Goal: Transaction & Acquisition: Book appointment/travel/reservation

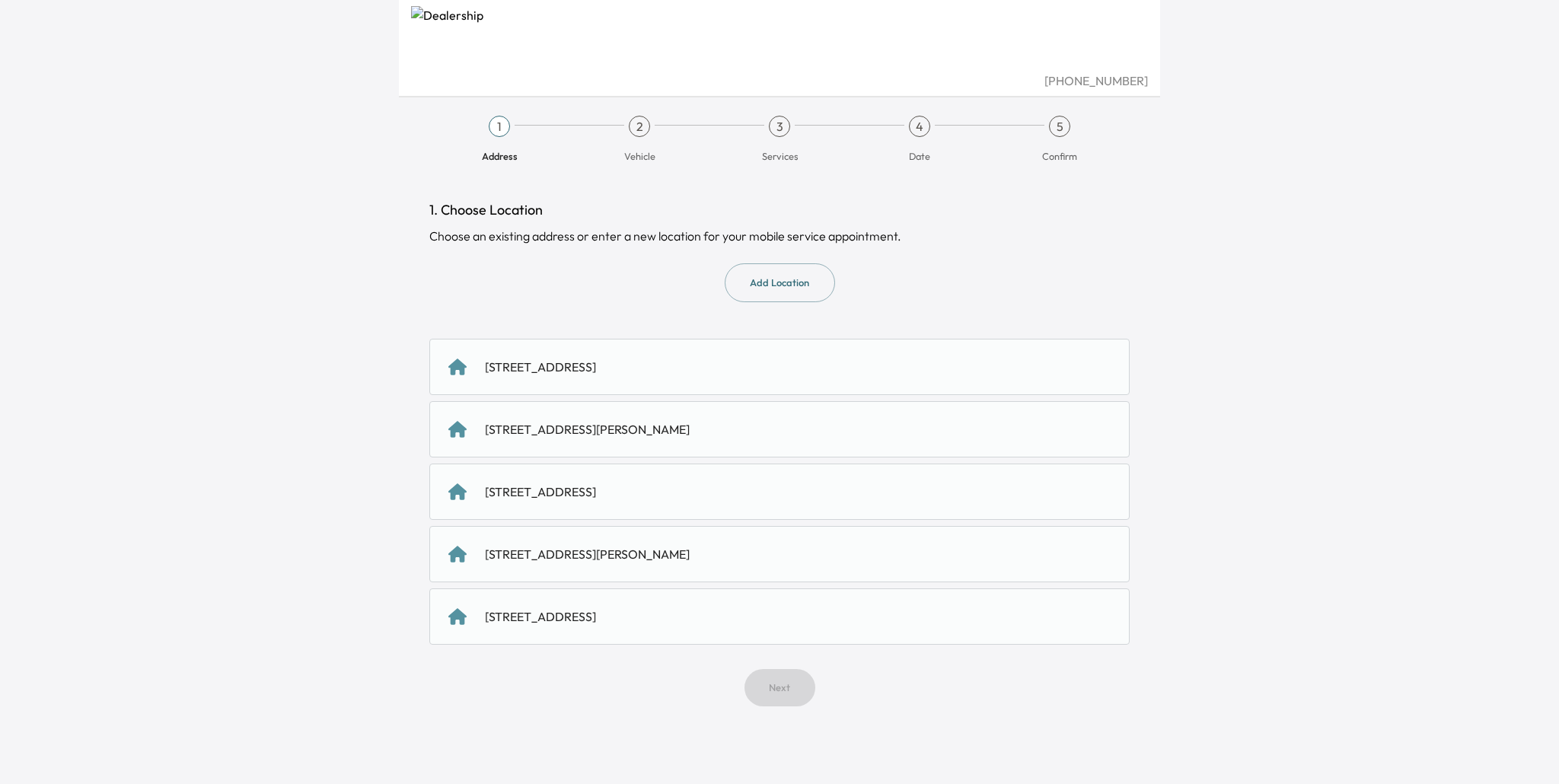
click at [596, 623] on div "[STREET_ADDRESS]" at bounding box center [540, 616] width 111 height 18
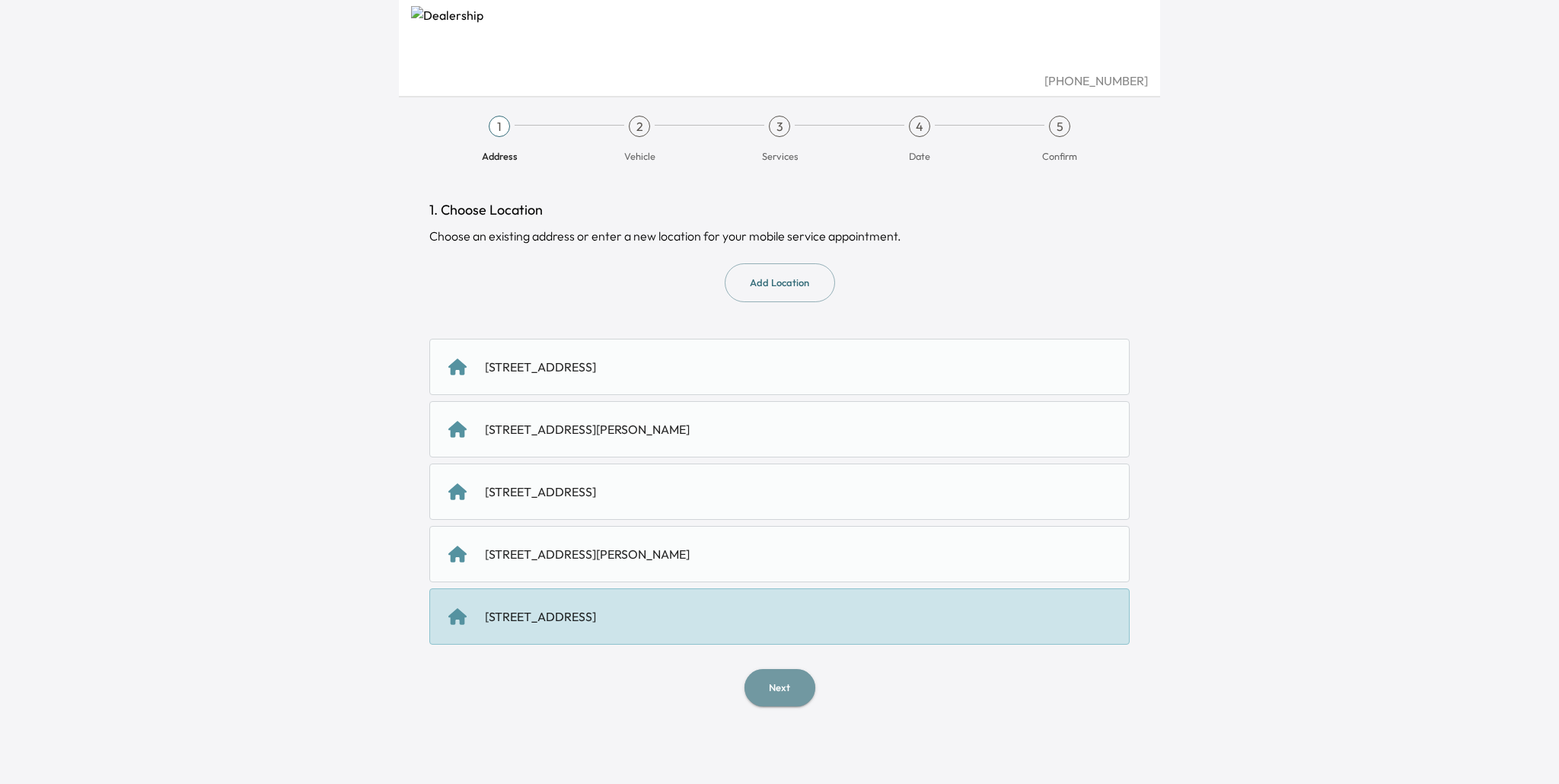
click at [777, 685] on button "Next" at bounding box center [780, 687] width 70 height 37
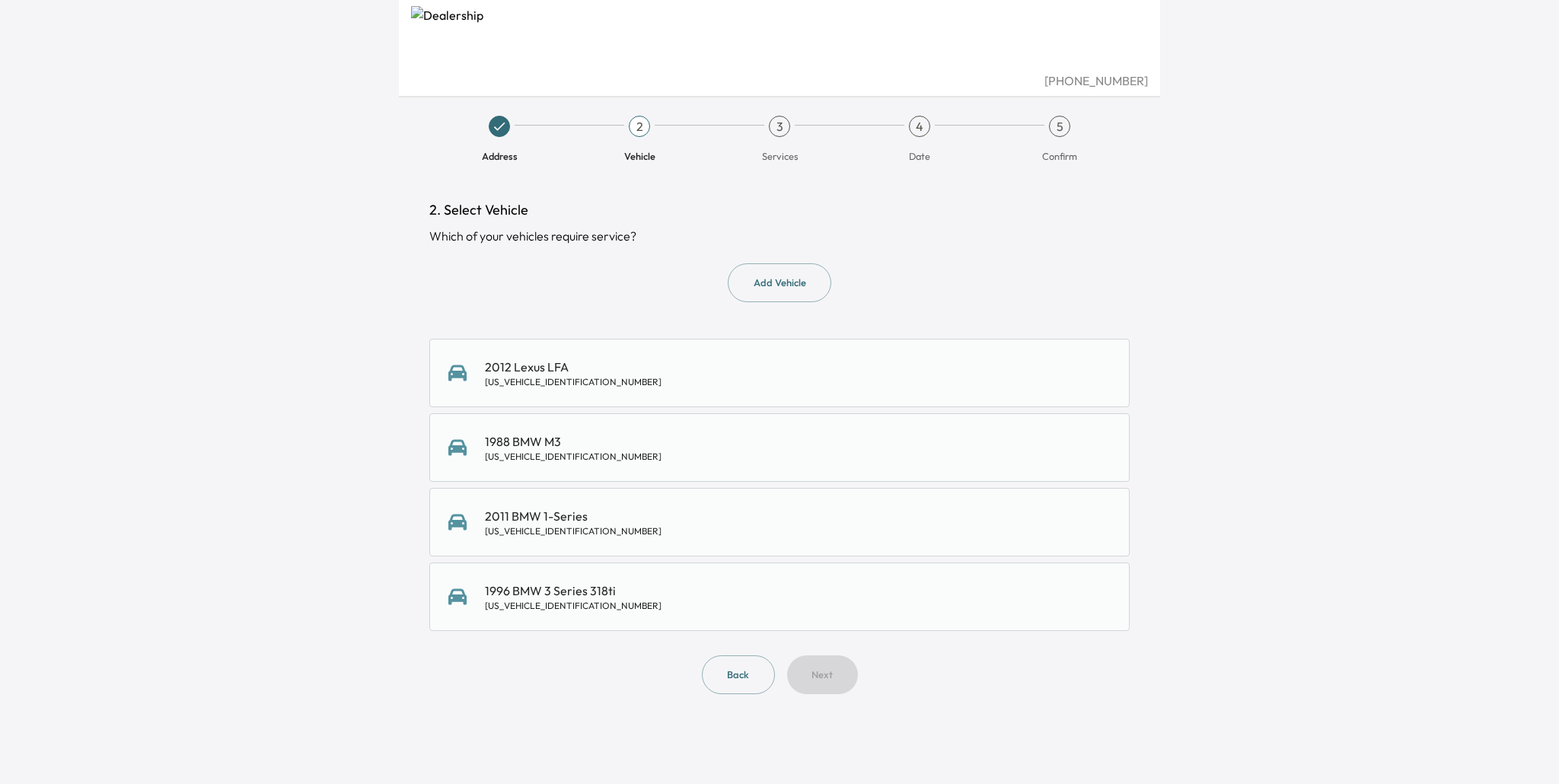
click at [657, 450] on div "1988 BMW M3 [US_VEHICLE_IDENTIFICATION_NUMBER]" at bounding box center [780, 447] width 662 height 31
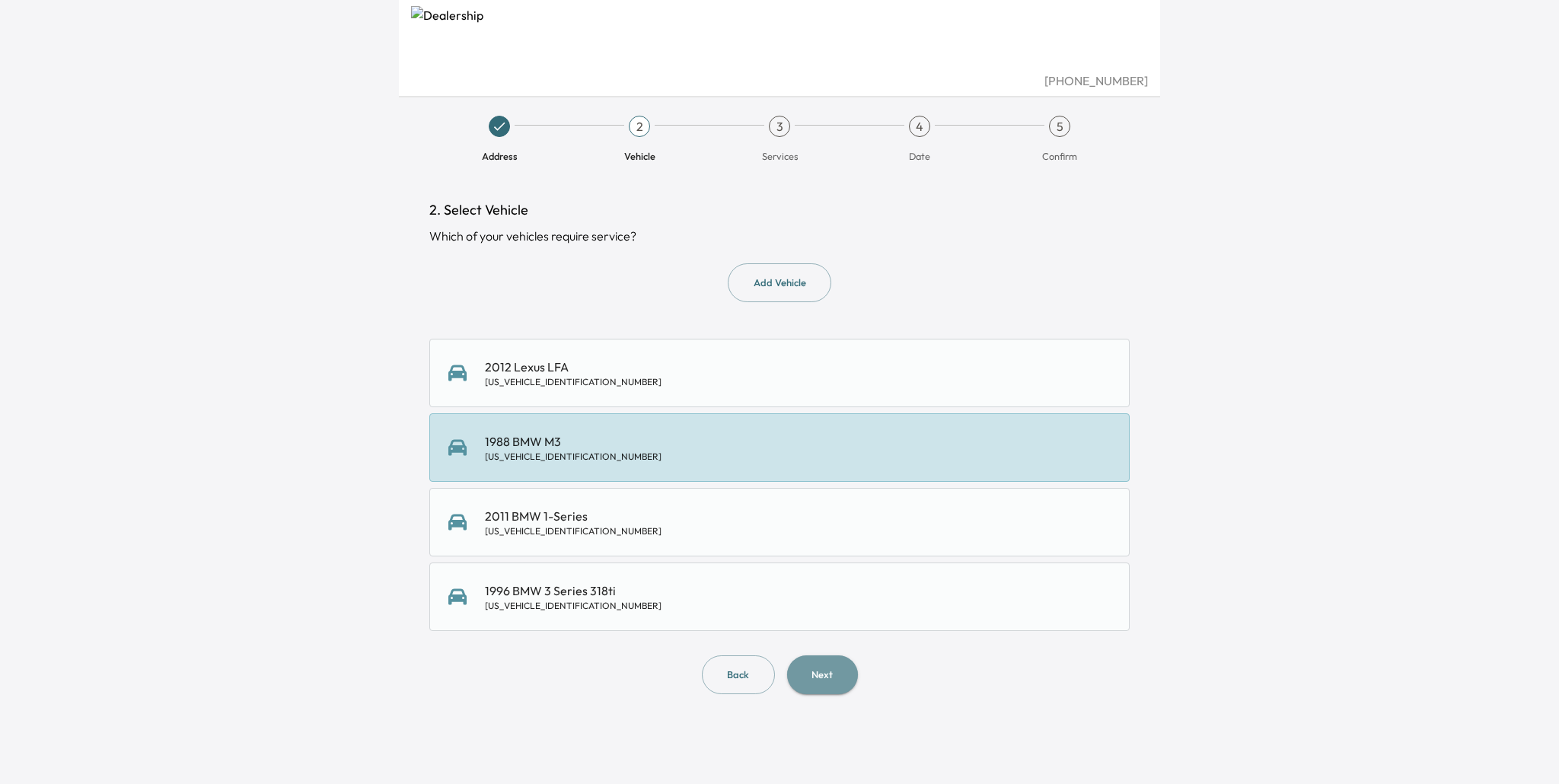
click at [819, 688] on button "Next" at bounding box center [822, 674] width 70 height 39
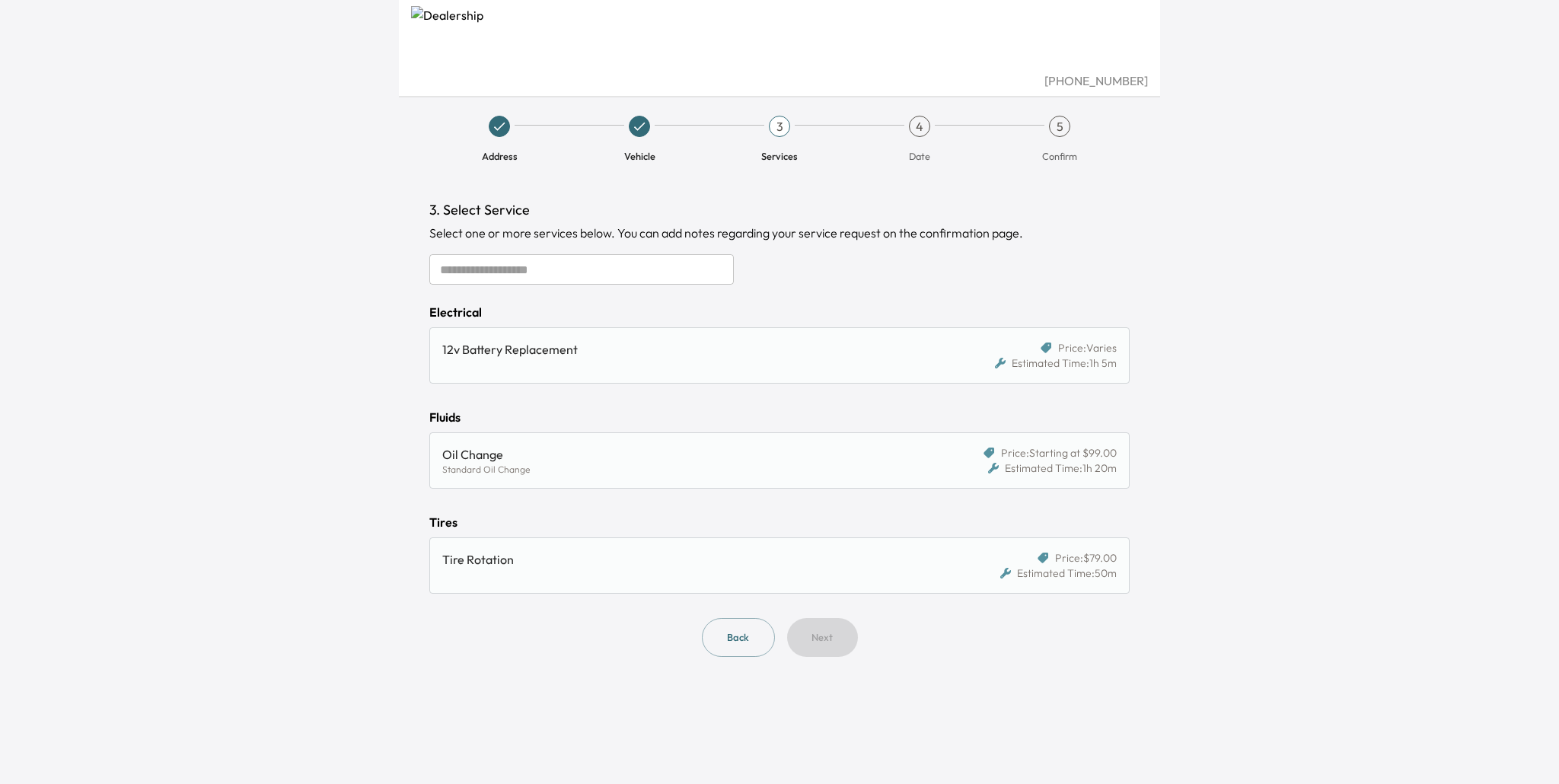
click at [502, 125] on icon at bounding box center [499, 126] width 15 height 15
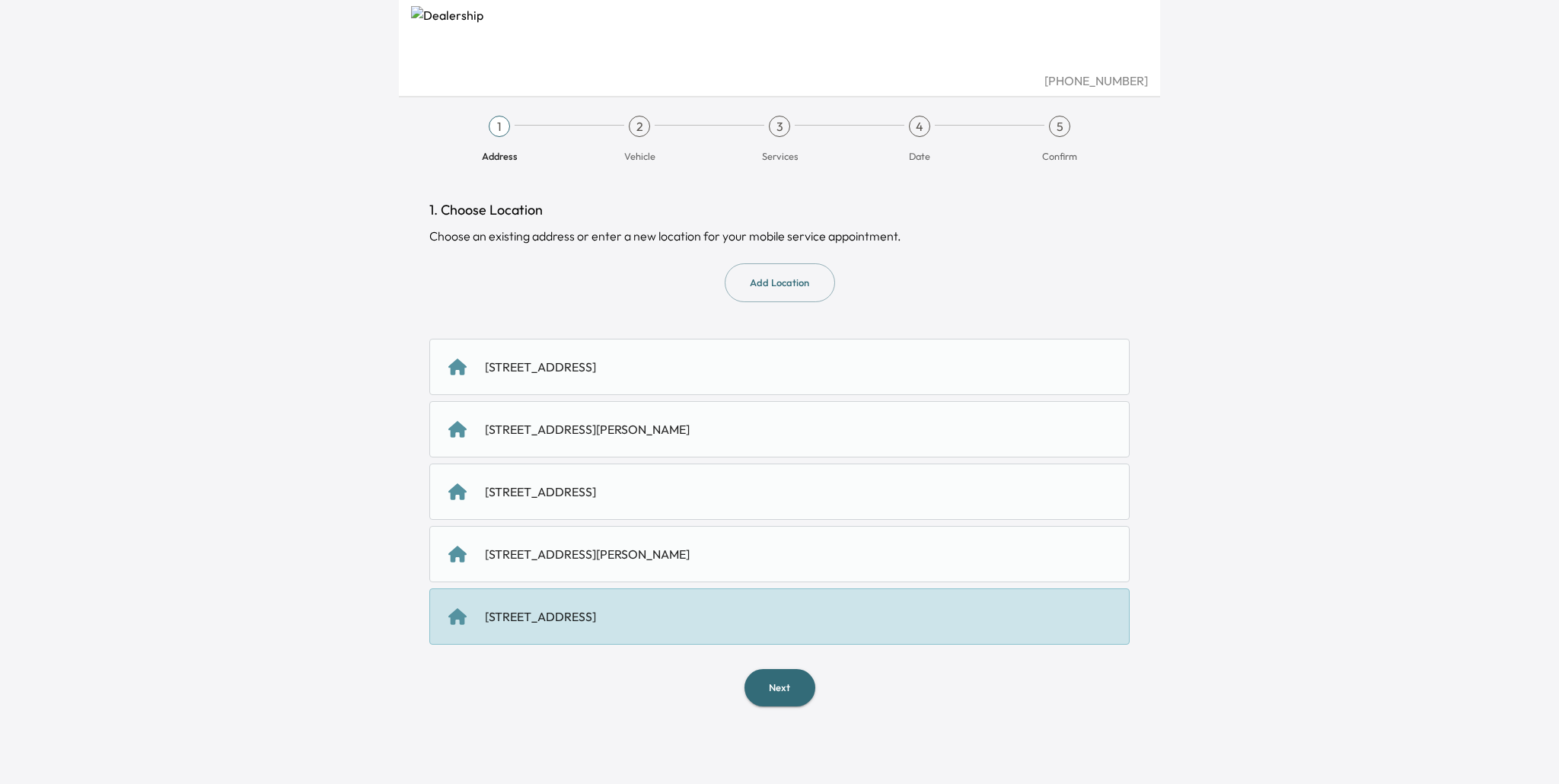
click at [791, 694] on button "Next" at bounding box center [780, 687] width 70 height 37
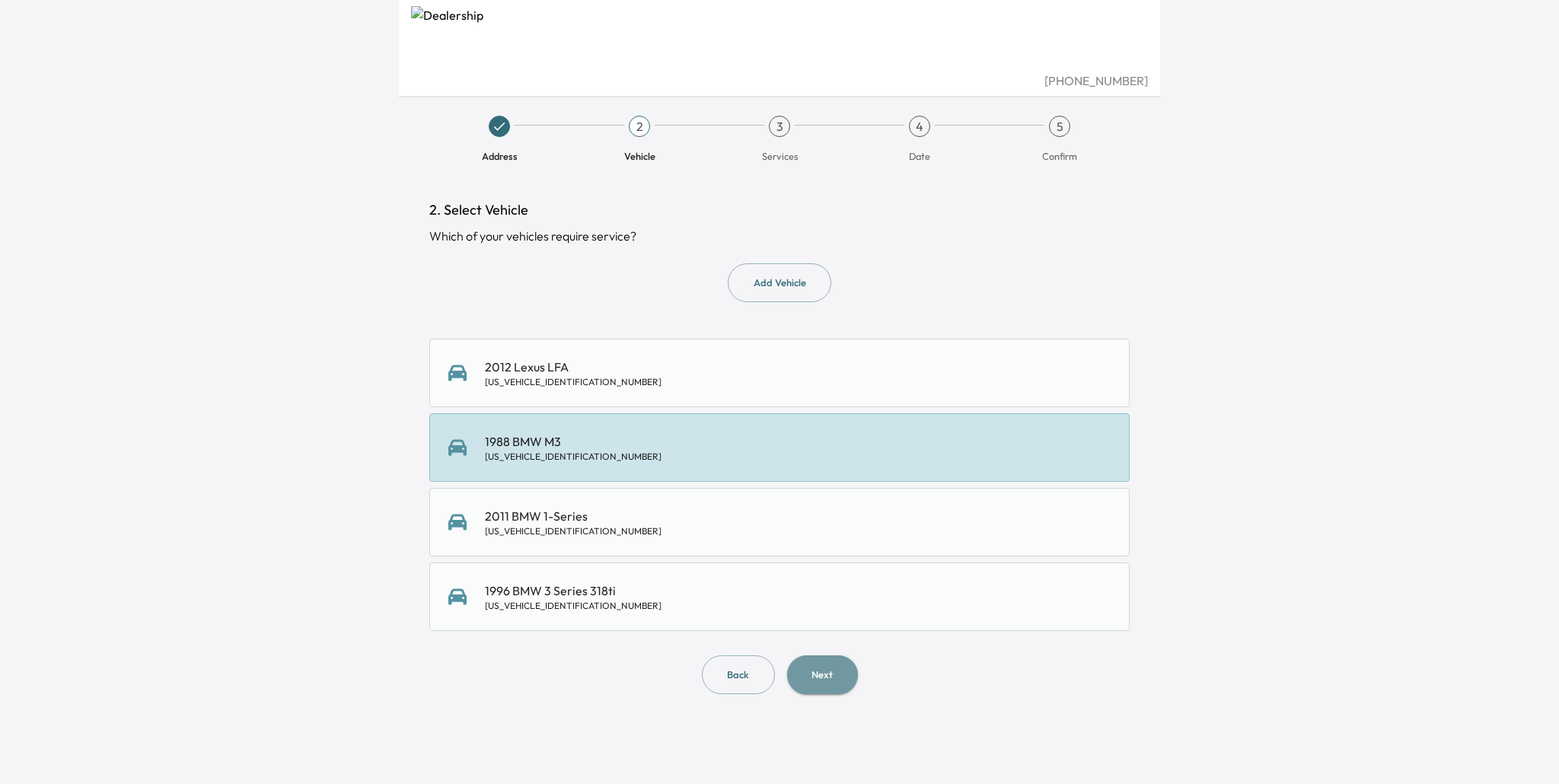
click at [812, 682] on button "Next" at bounding box center [822, 674] width 70 height 39
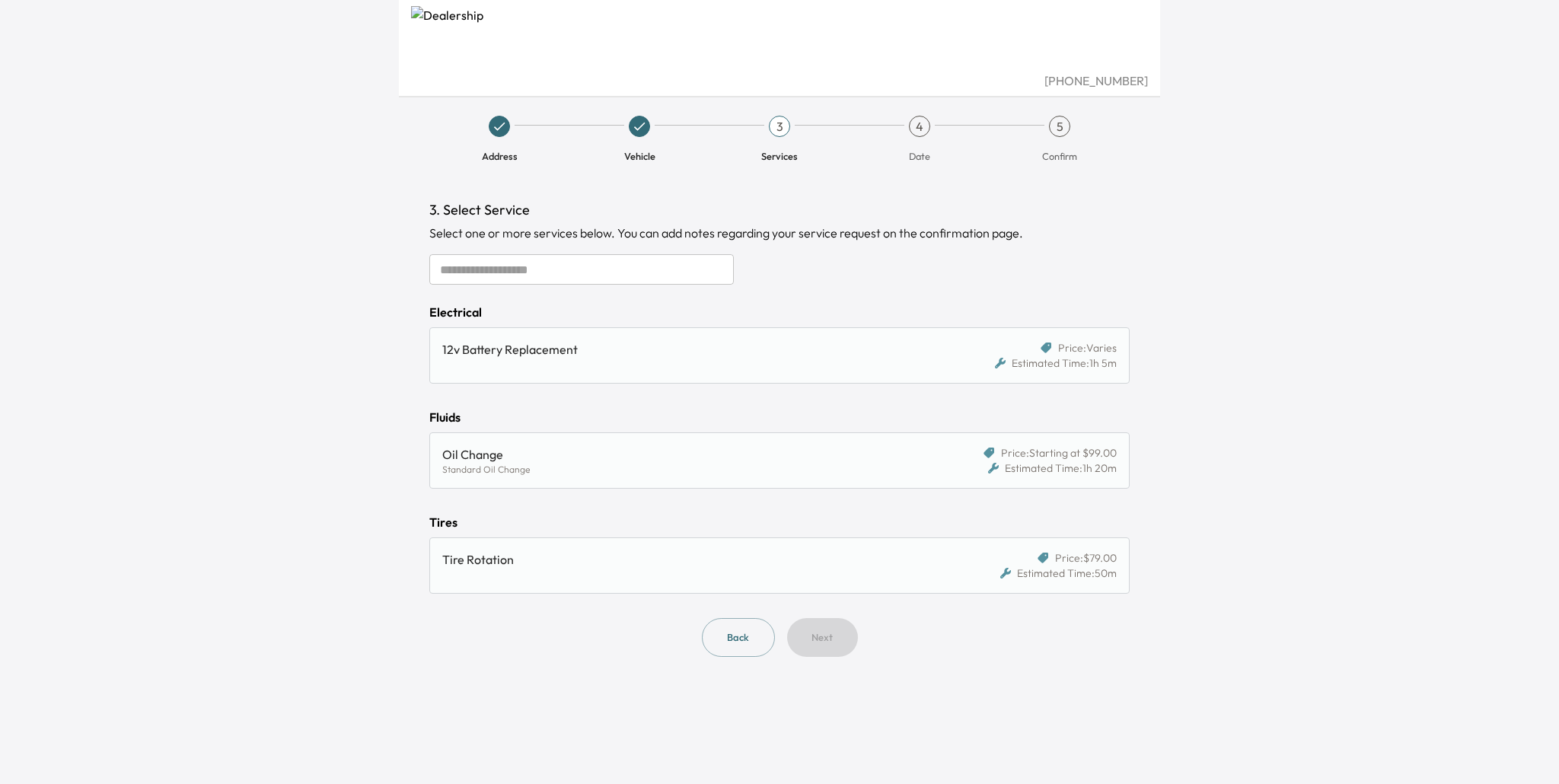
click at [606, 368] on div "12v Battery Replacement" at bounding box center [695, 355] width 506 height 31
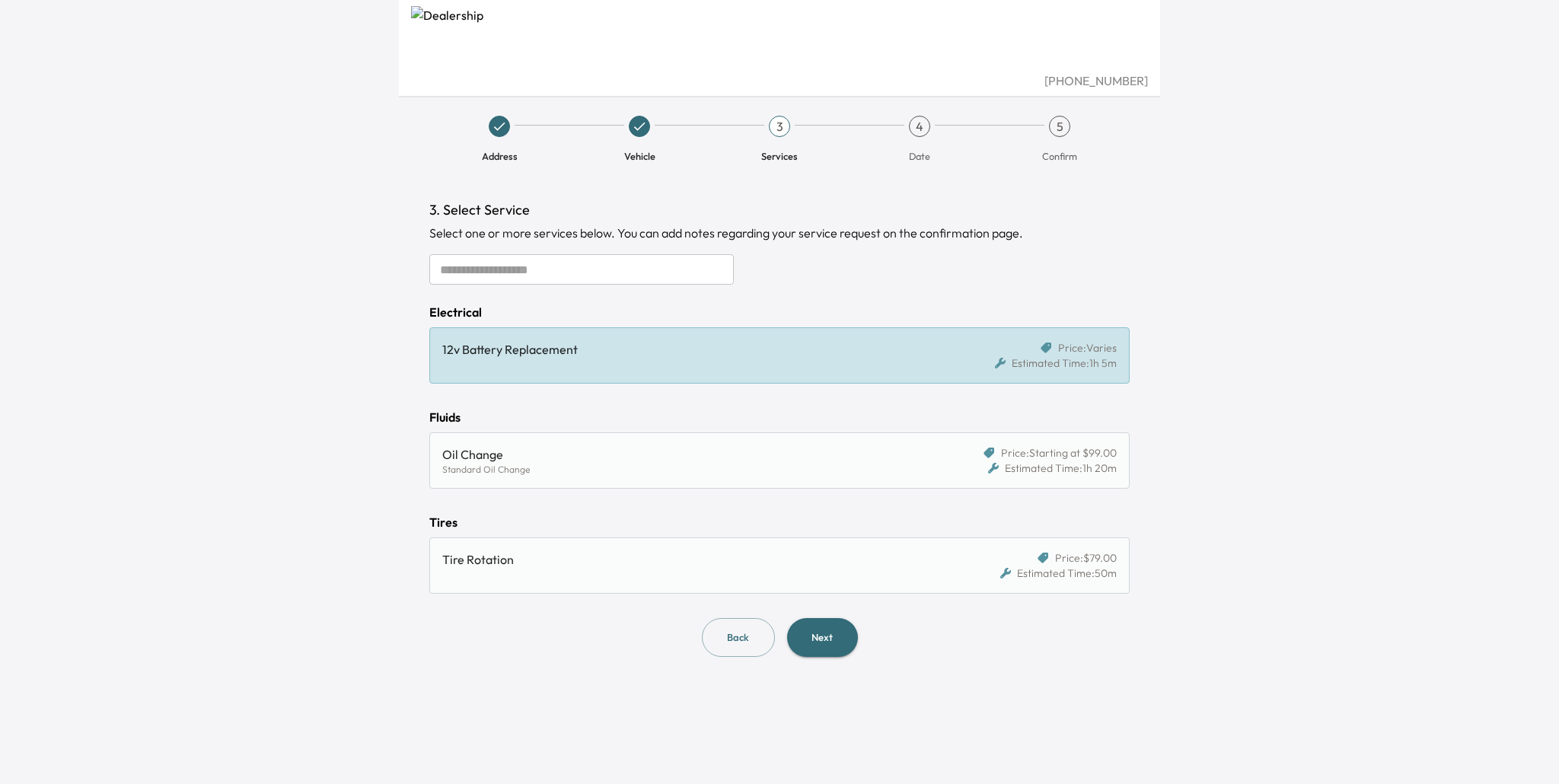
click at [600, 460] on div "Oil Change" at bounding box center [689, 455] width 494 height 18
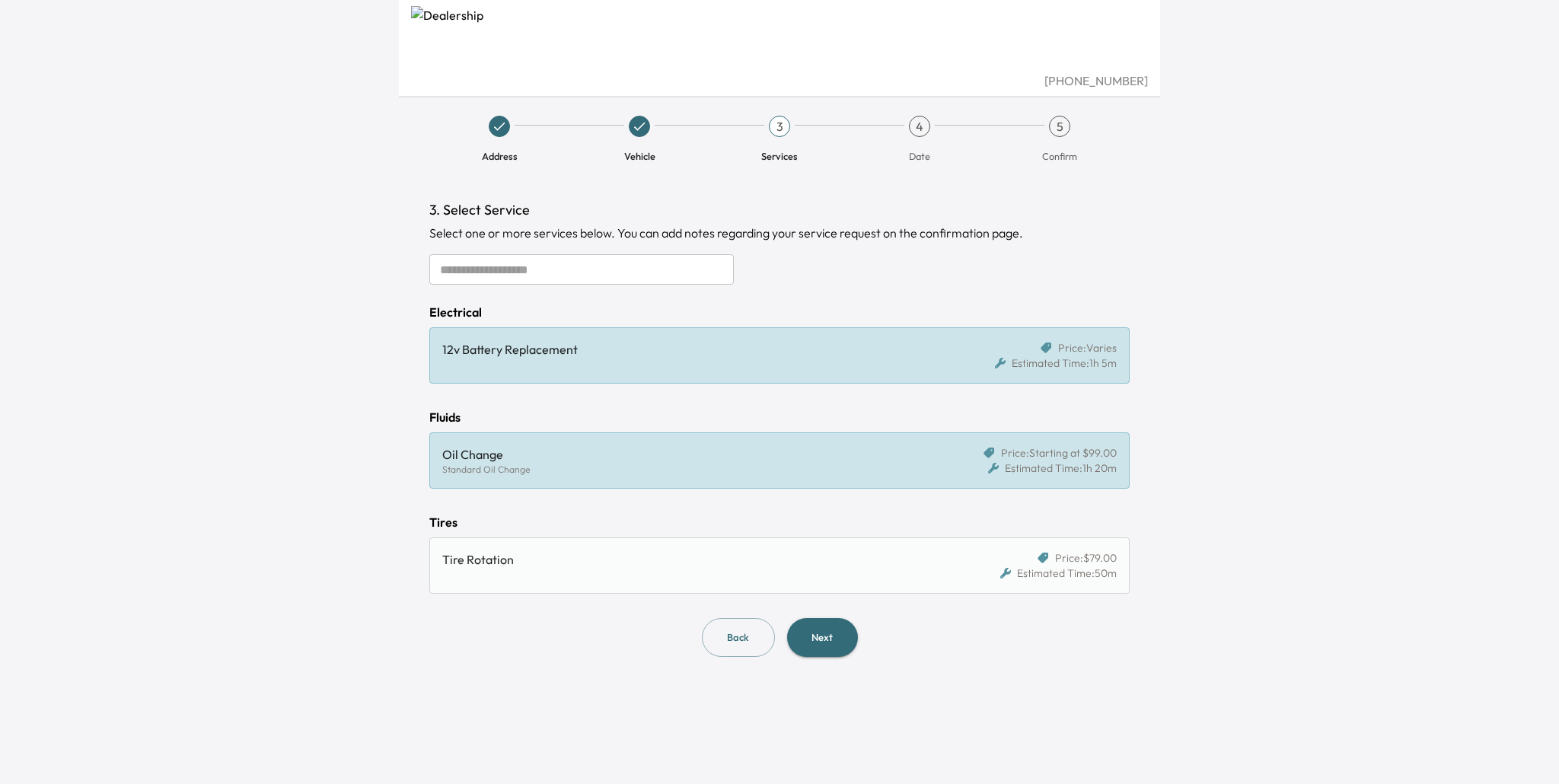
click at [605, 548] on div "Tire Rotation Price: $79.00 Estimated Time: 50m" at bounding box center [780, 566] width 700 height 56
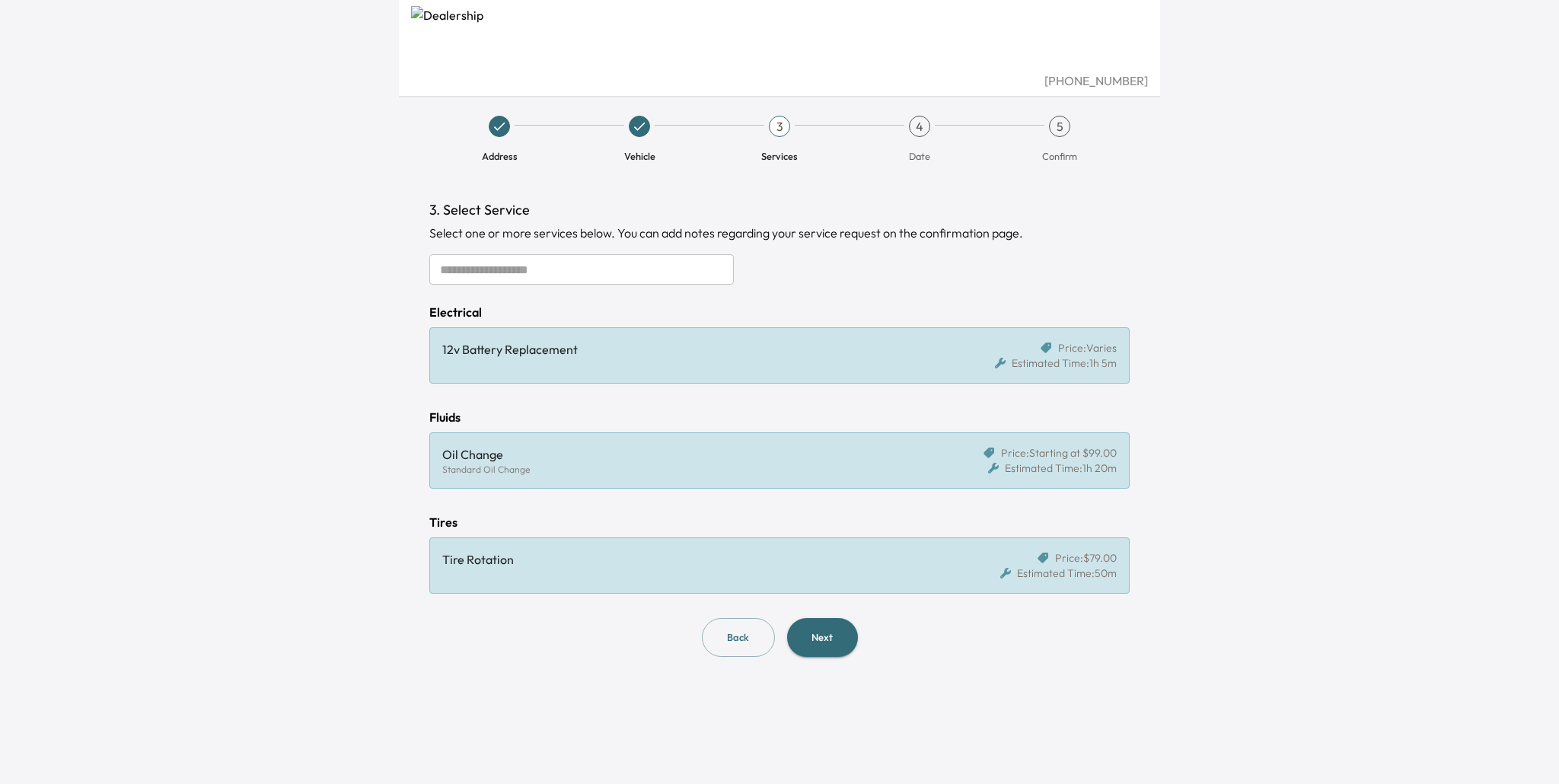
click at [623, 371] on div "12v Battery Replacement Price: Varies Estimated Time: 1h 5m" at bounding box center [780, 355] width 700 height 56
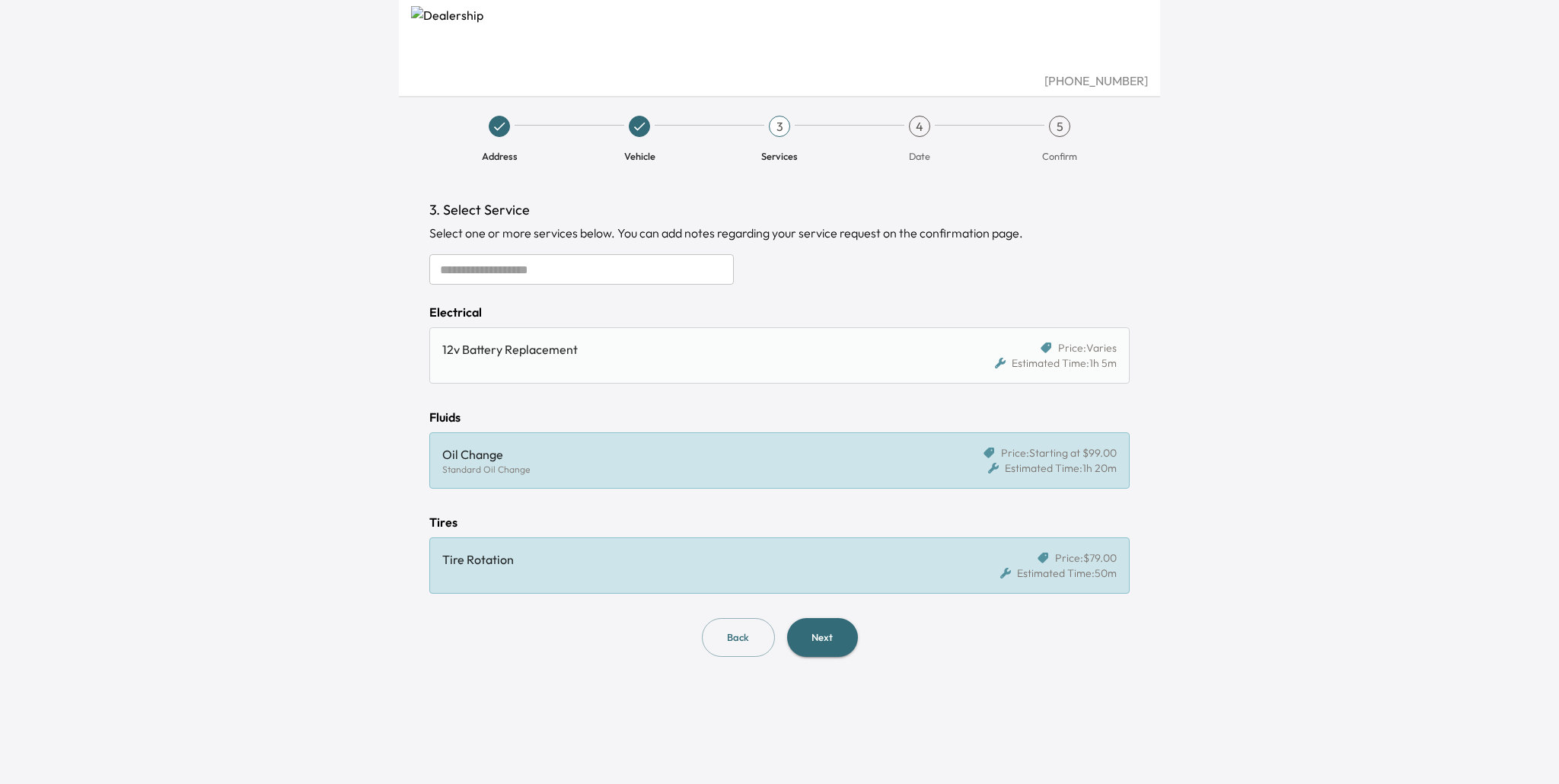
click at [623, 437] on div "Oil Change Standard Oil Change Price: Starting at $99.00 Estimated Time: 1h 20m" at bounding box center [780, 460] width 700 height 56
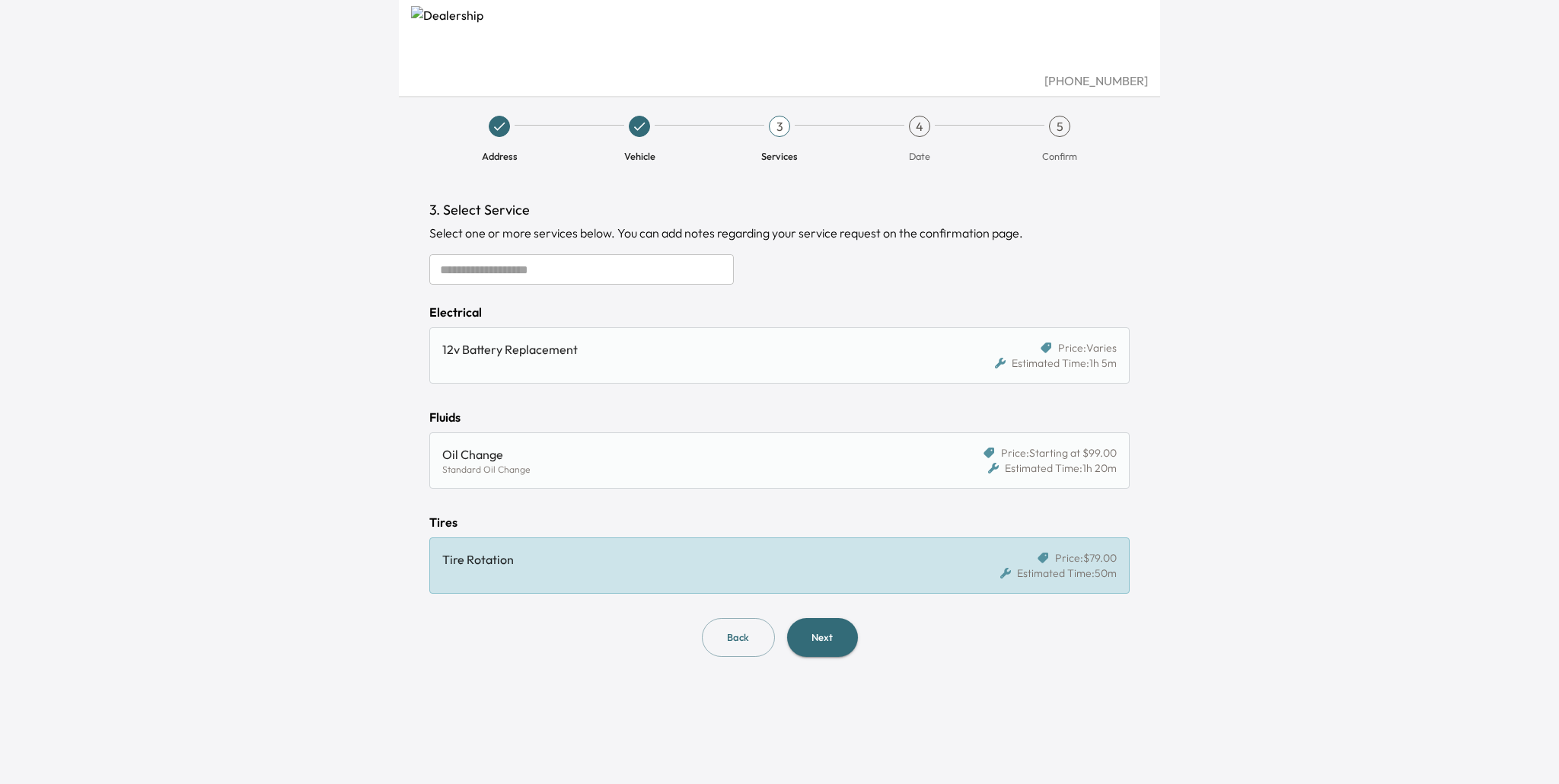
click at [645, 565] on div "Tire Rotation" at bounding box center [689, 559] width 494 height 18
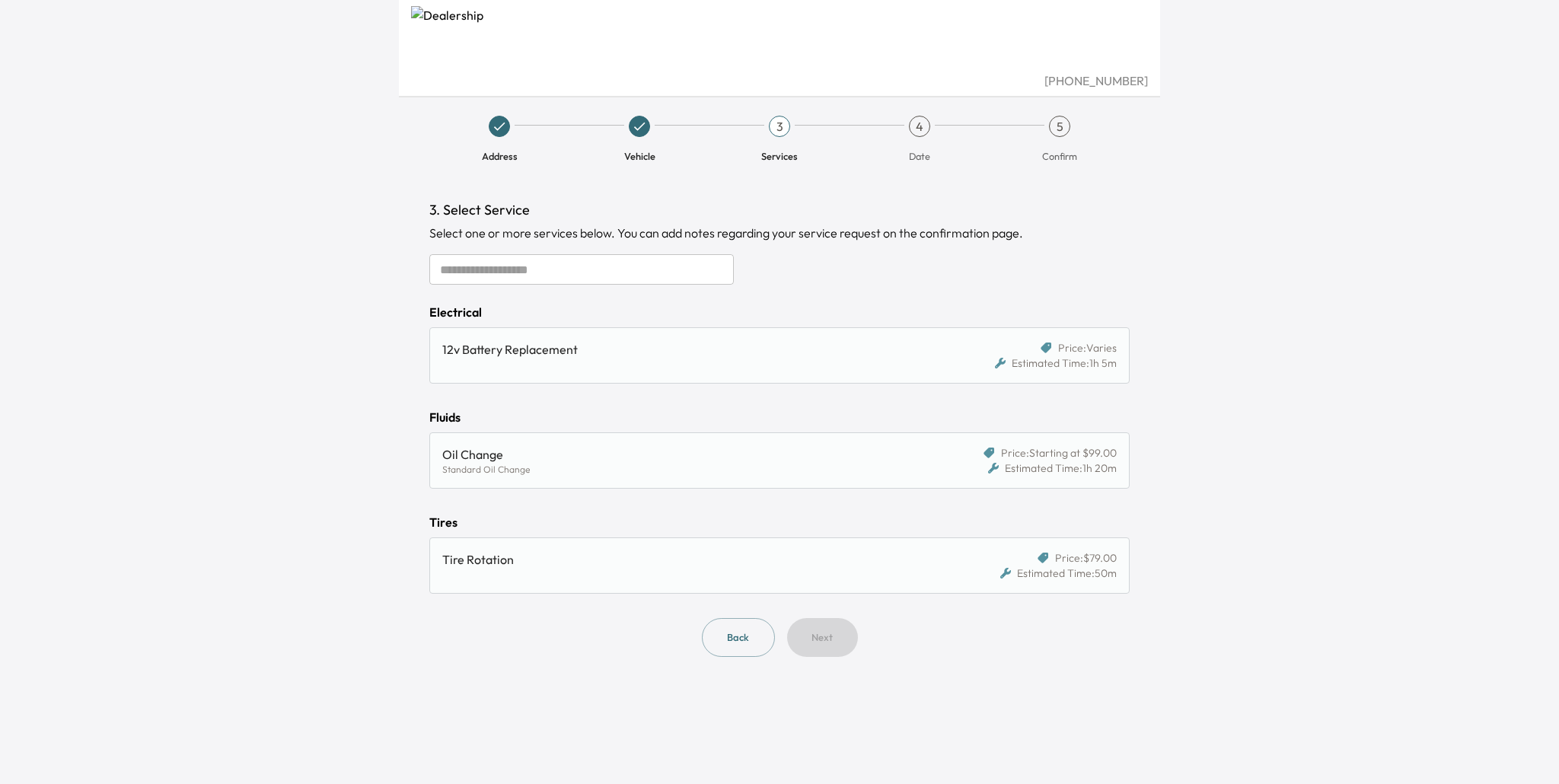
click at [595, 357] on div "12v Battery Replacement" at bounding box center [689, 349] width 494 height 18
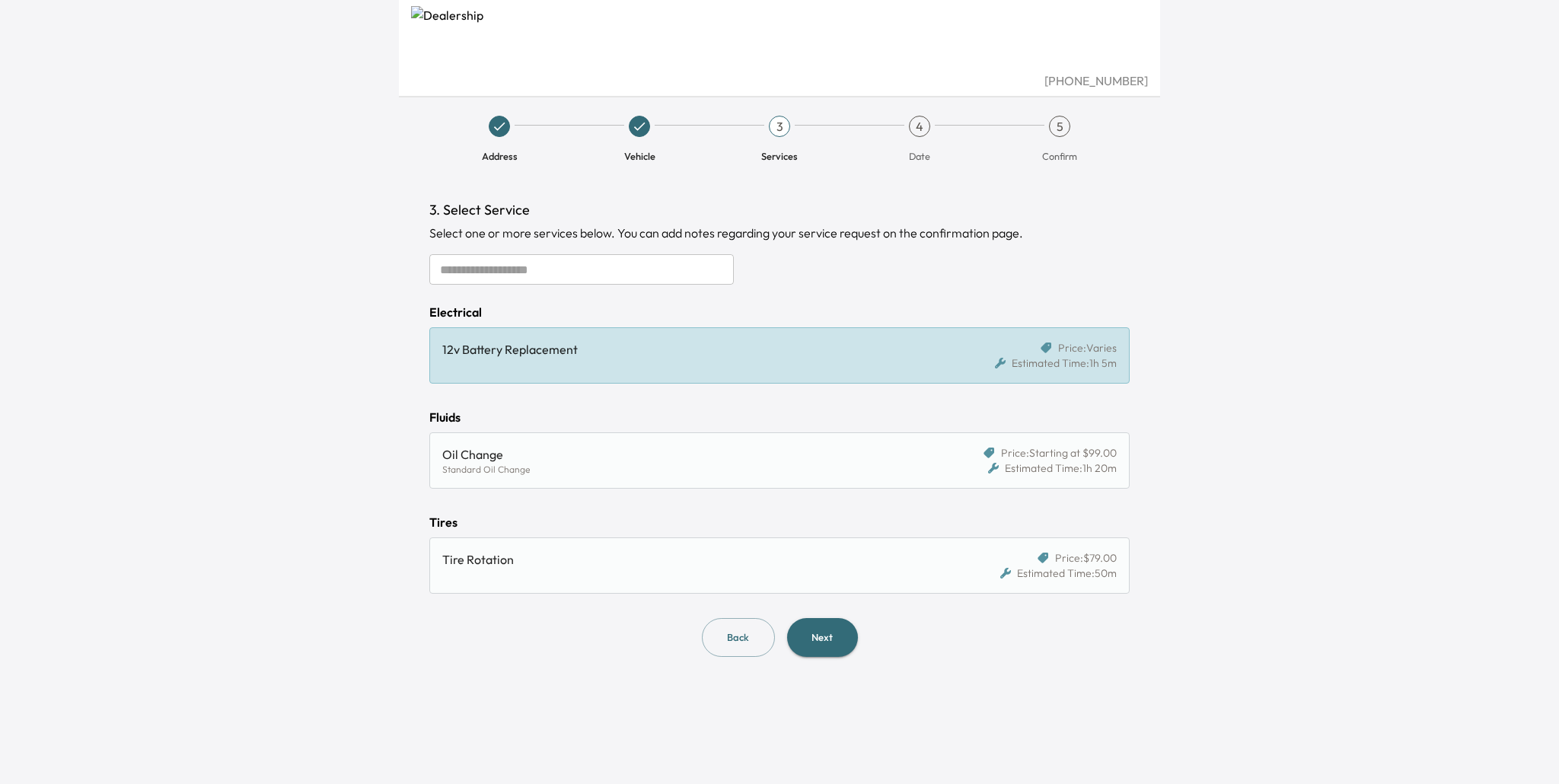
click at [596, 447] on div "Oil Change" at bounding box center [689, 455] width 494 height 18
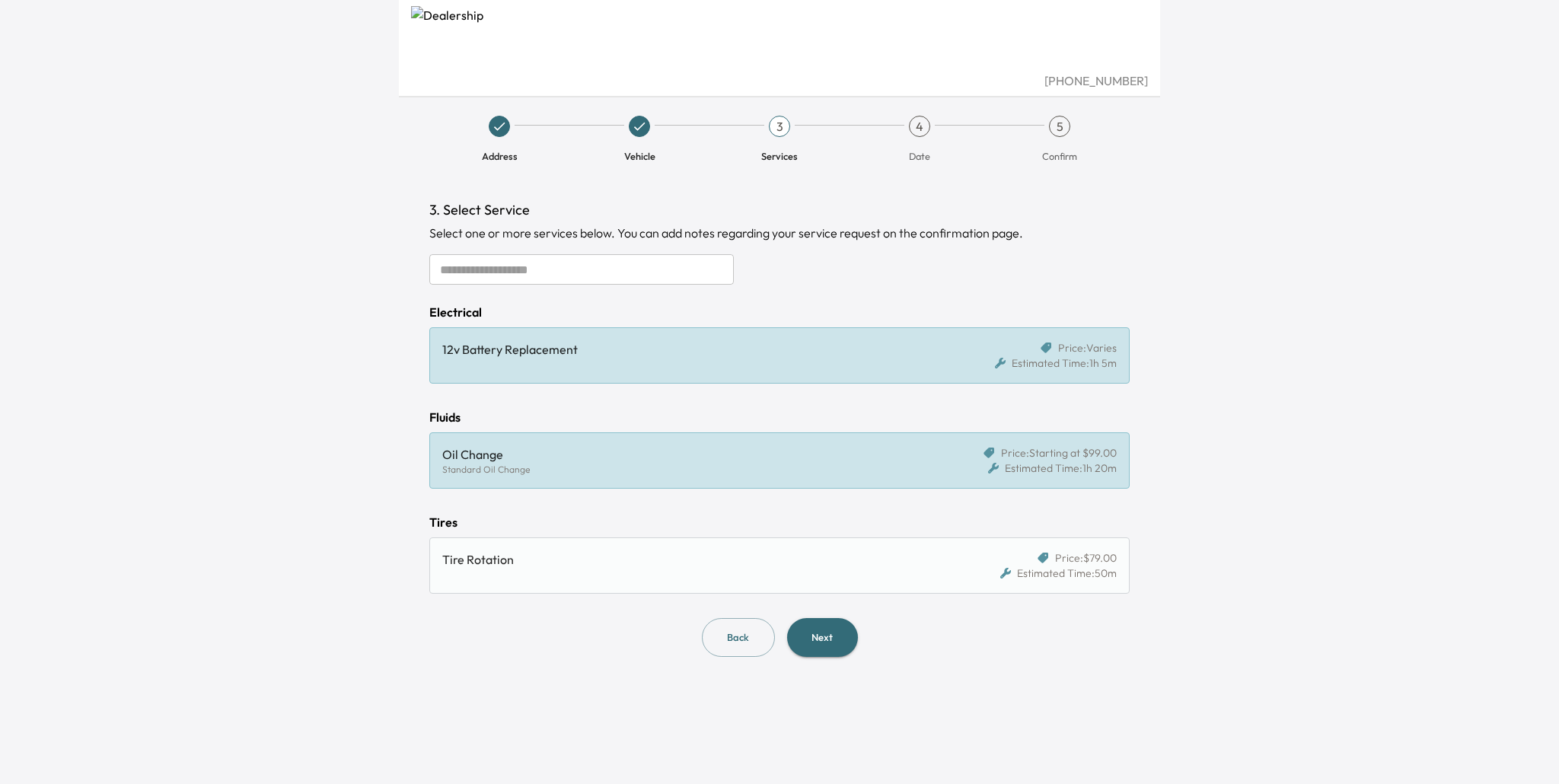
click at [604, 546] on div "Tire Rotation Price: $79.00 Estimated Time: 50m" at bounding box center [780, 566] width 700 height 56
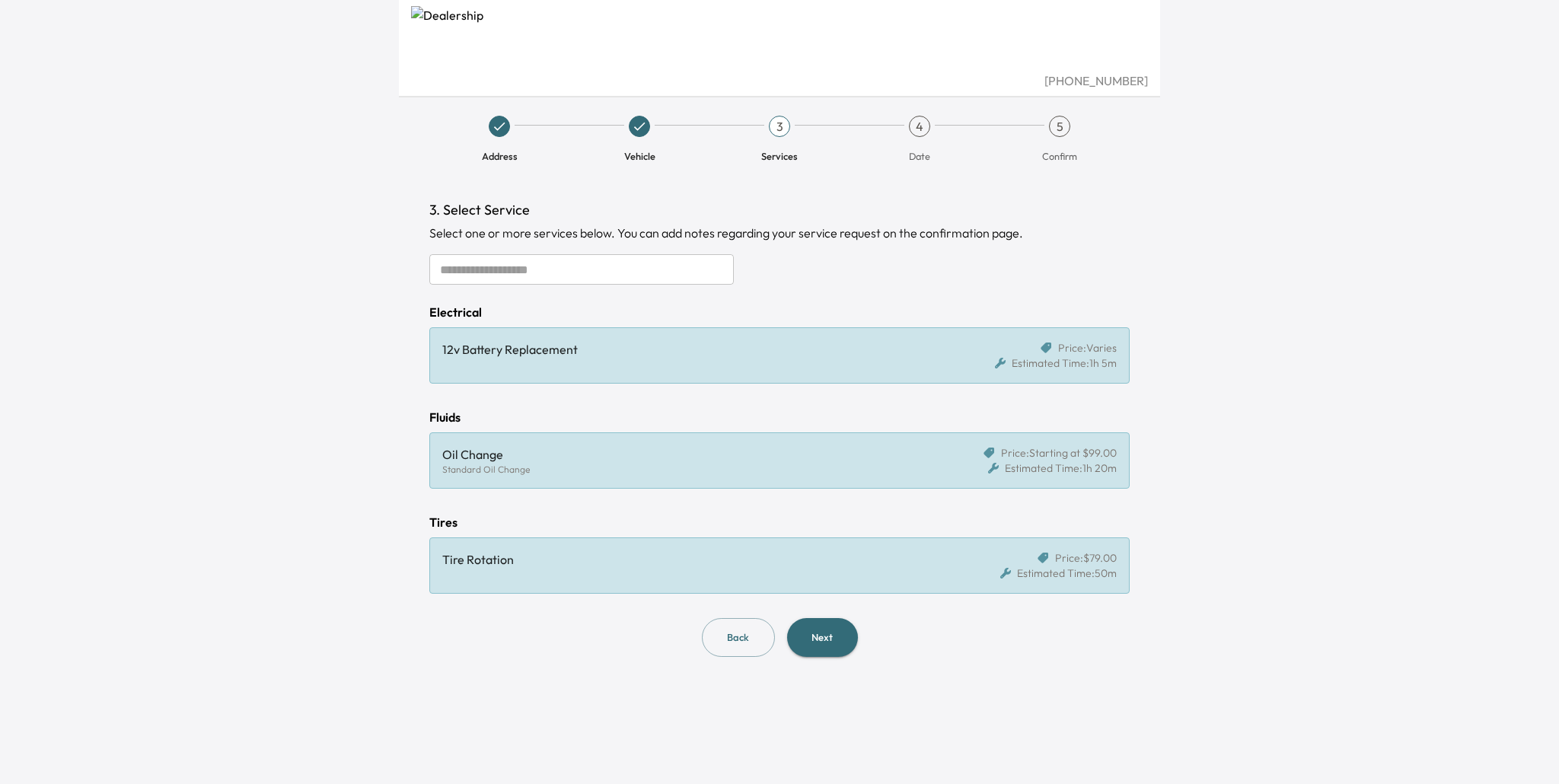
click at [599, 465] on div "Standard Oil Change" at bounding box center [689, 469] width 494 height 12
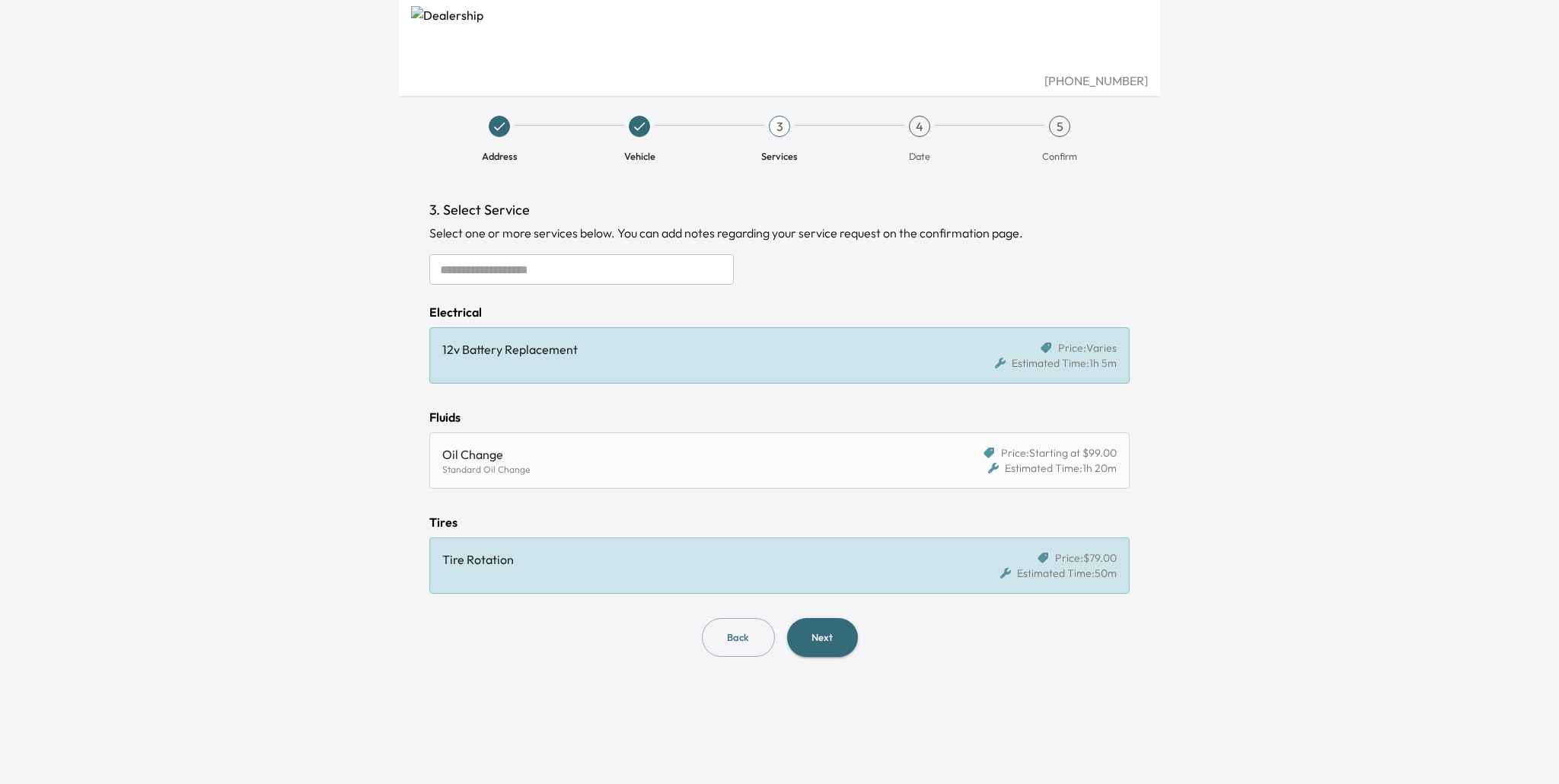
click at [598, 358] on div "12v Battery Replacement" at bounding box center [689, 349] width 494 height 18
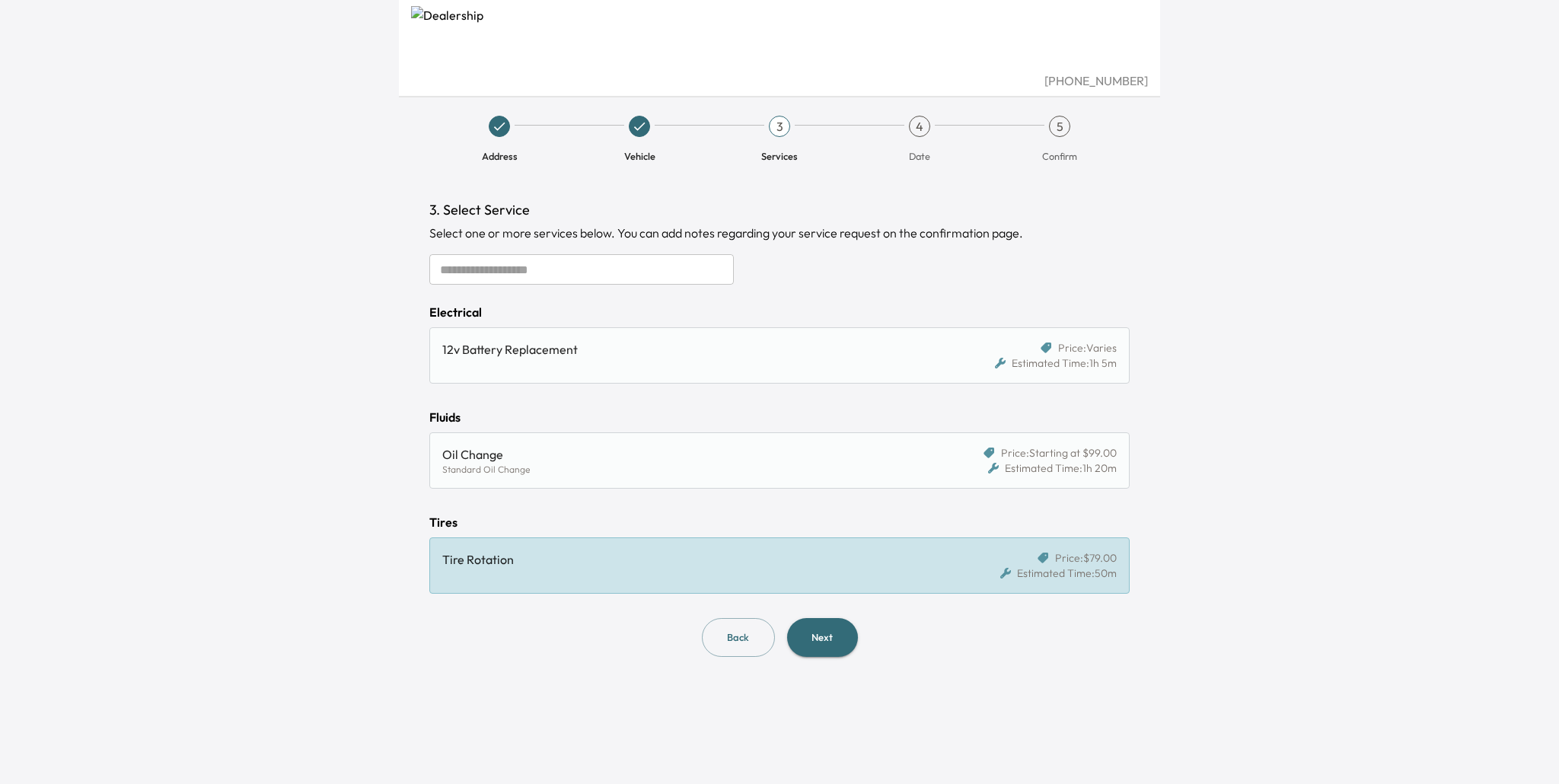
click at [604, 571] on div "Tire Rotation" at bounding box center [695, 566] width 506 height 31
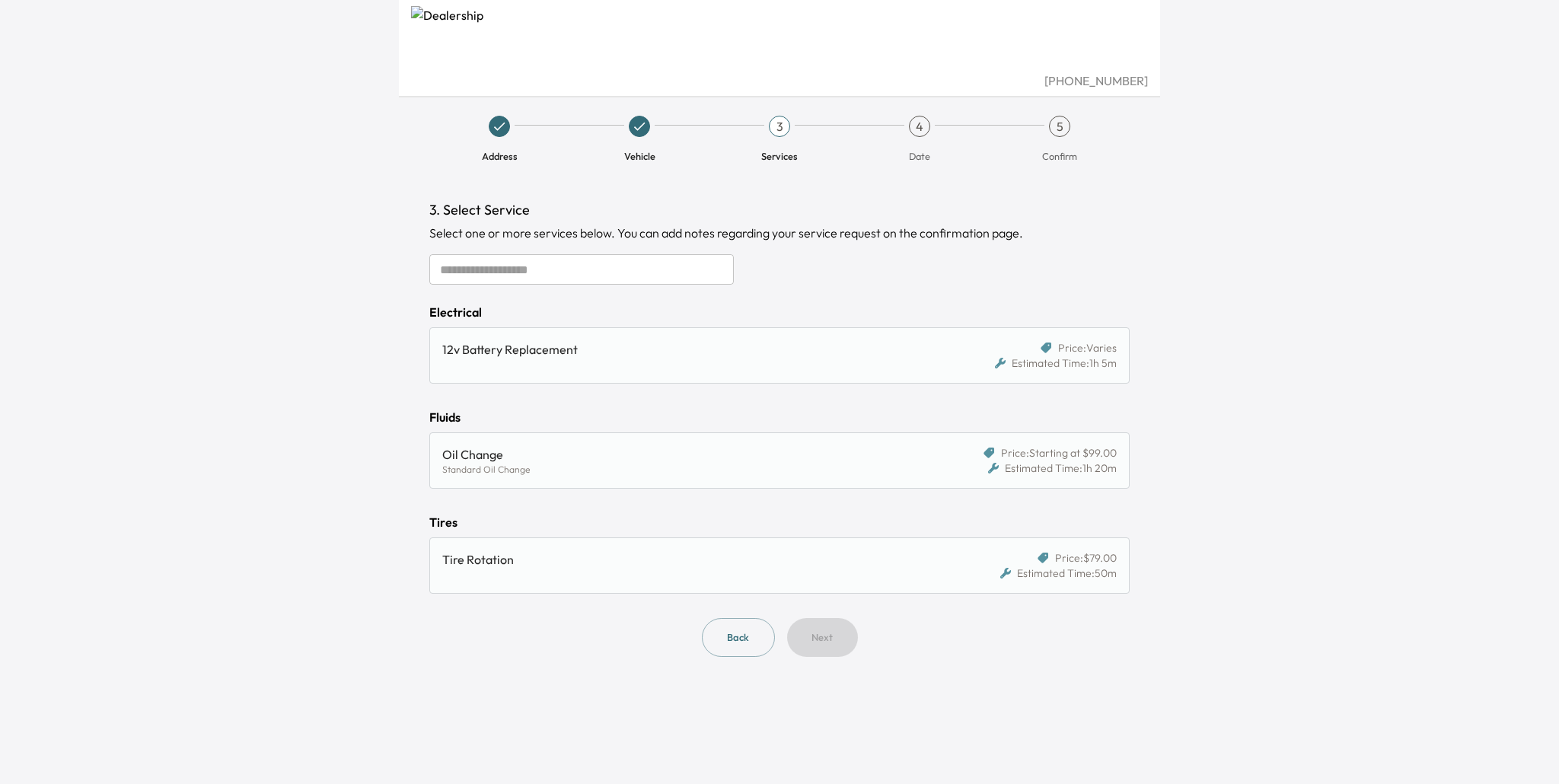
click at [694, 351] on div "12v Battery Replacement" at bounding box center [689, 349] width 494 height 18
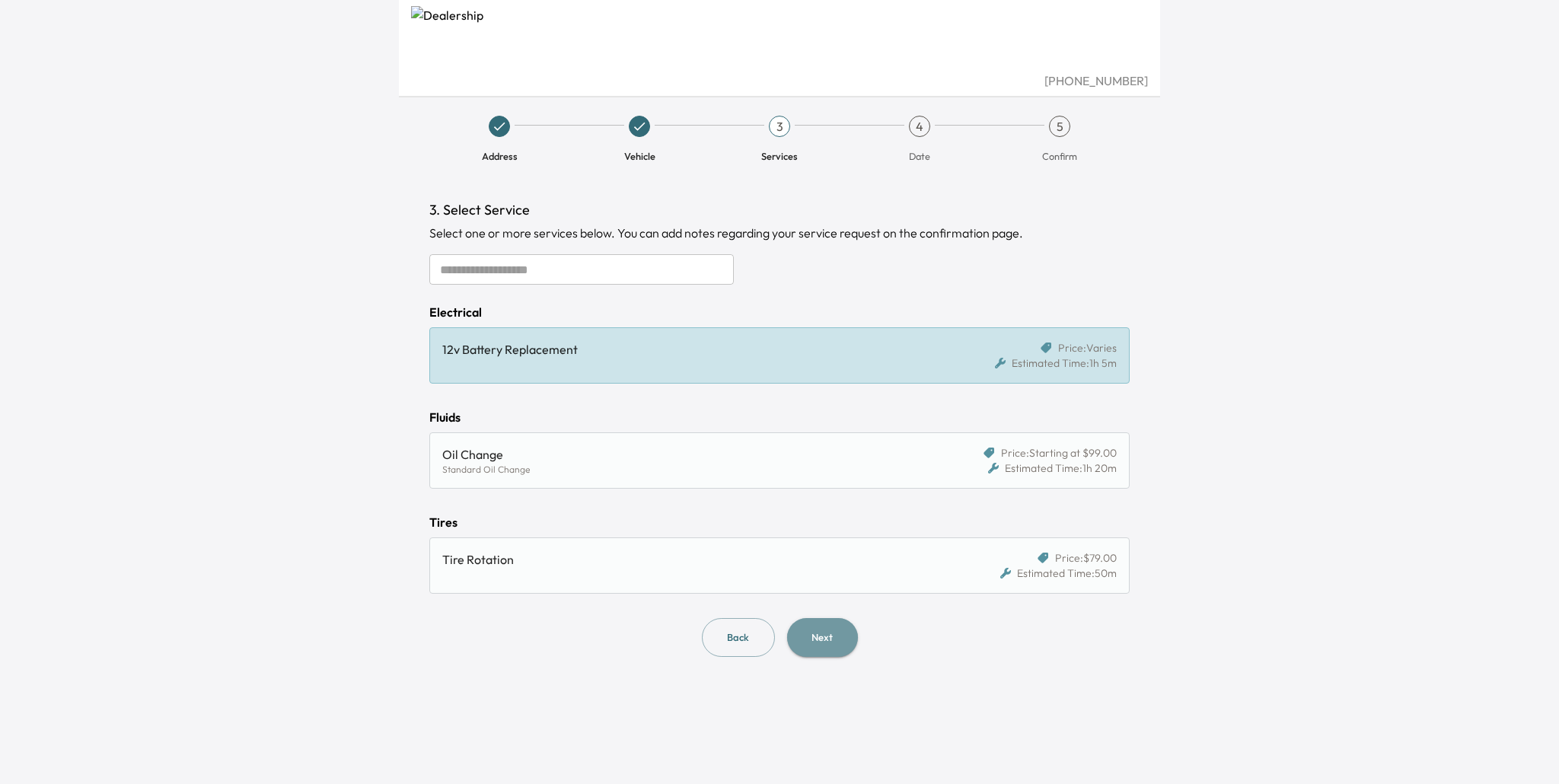
click at [826, 632] on button "Next" at bounding box center [822, 637] width 70 height 39
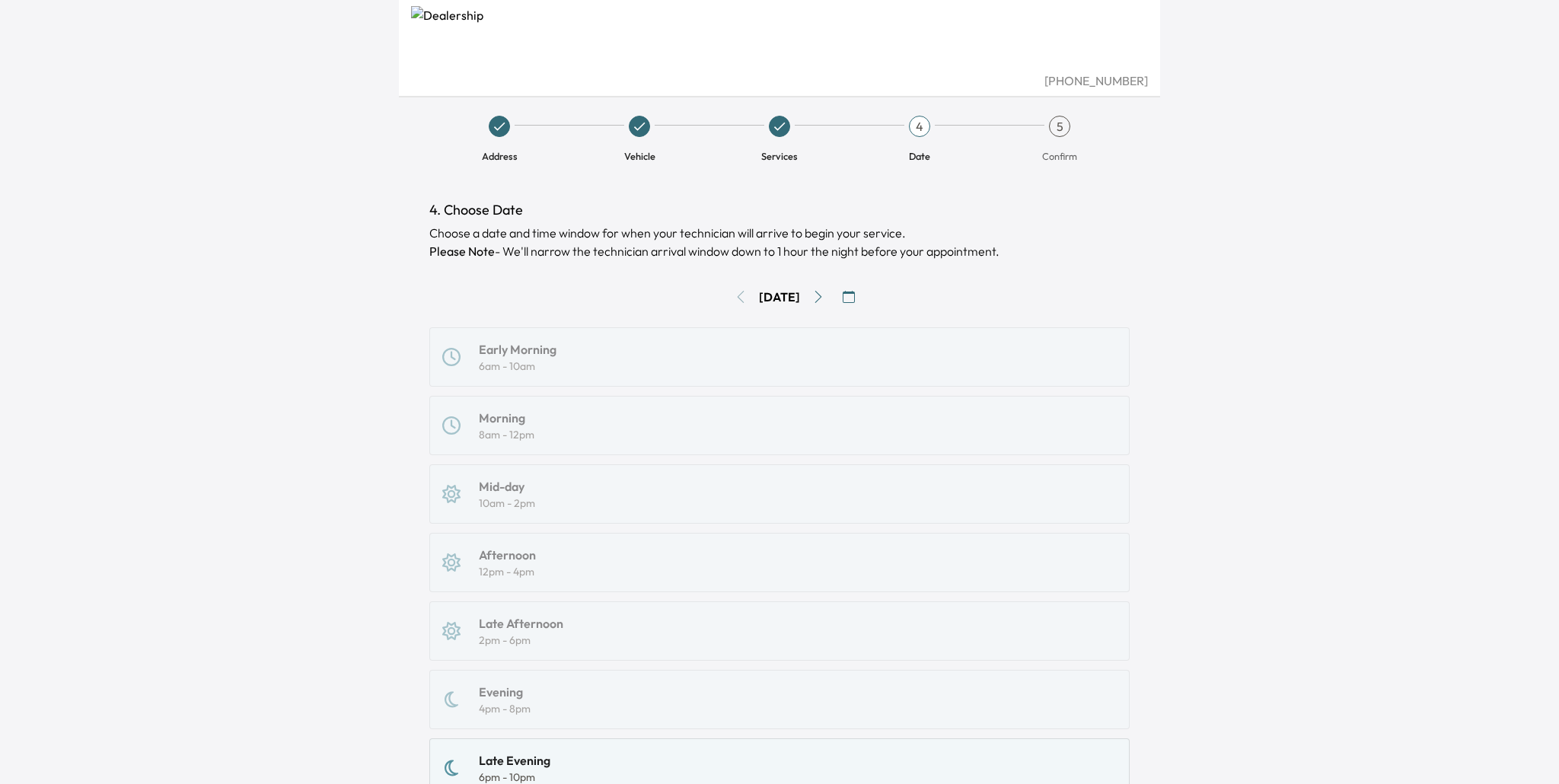
click at [352, 60] on div "[PHONE_NUMBER] Address Vehicle Services 4 Date 5 Confirm 4. Choose Date Choose …" at bounding box center [780, 392] width 1559 height 784
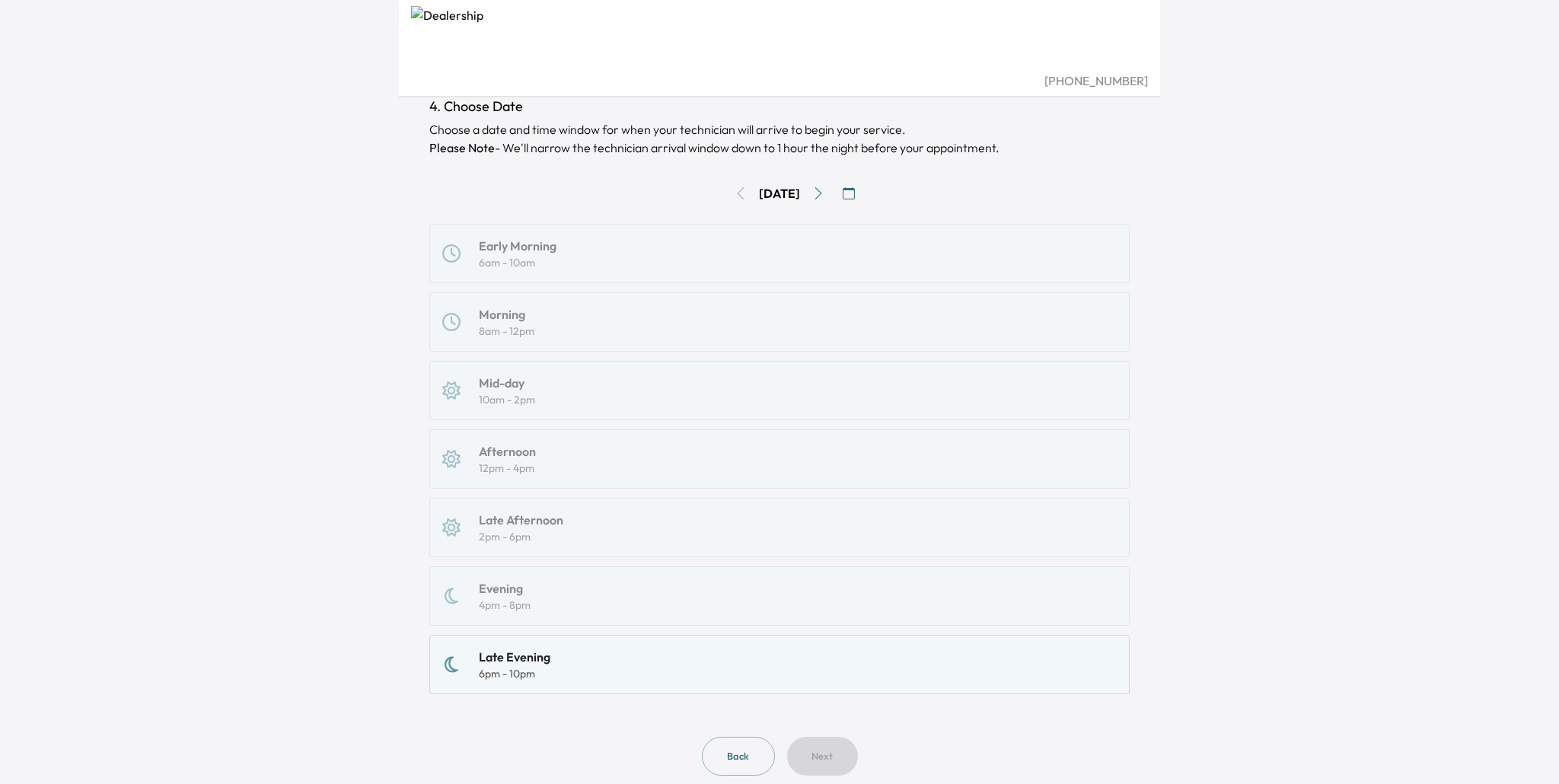
scroll to position [143, 0]
